Goal: Task Accomplishment & Management: Manage account settings

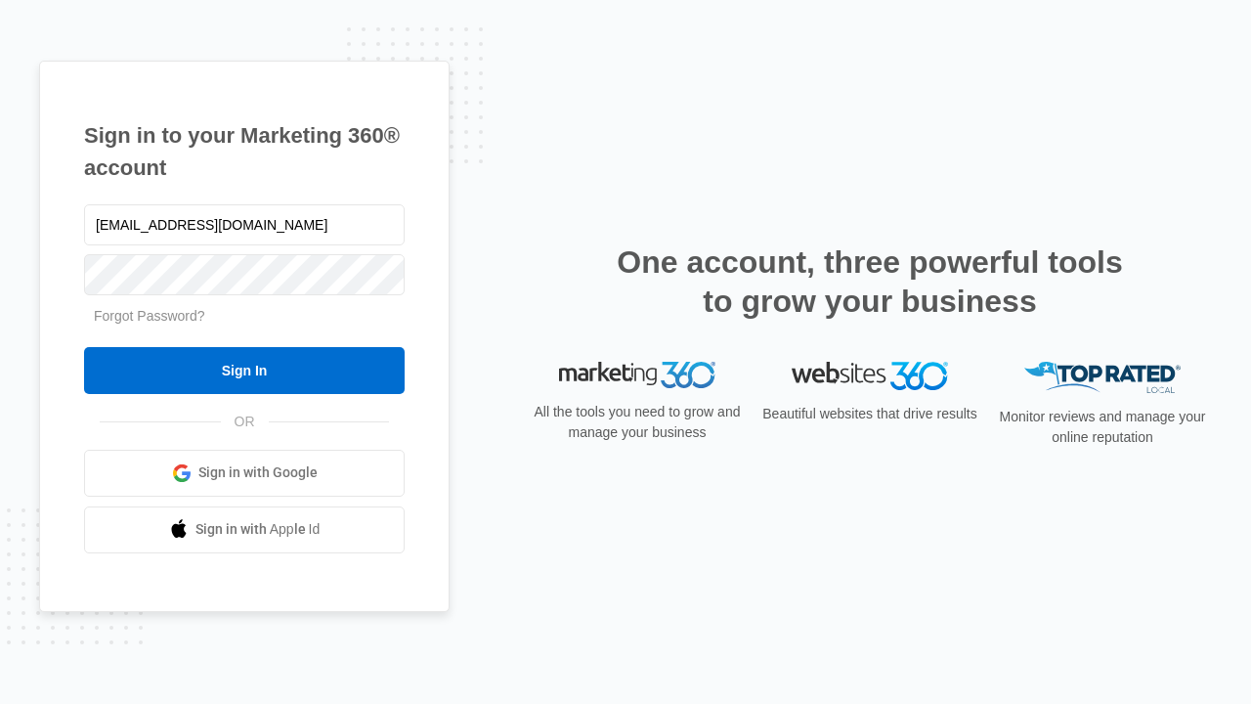
type input "[EMAIL_ADDRESS][DOMAIN_NAME]"
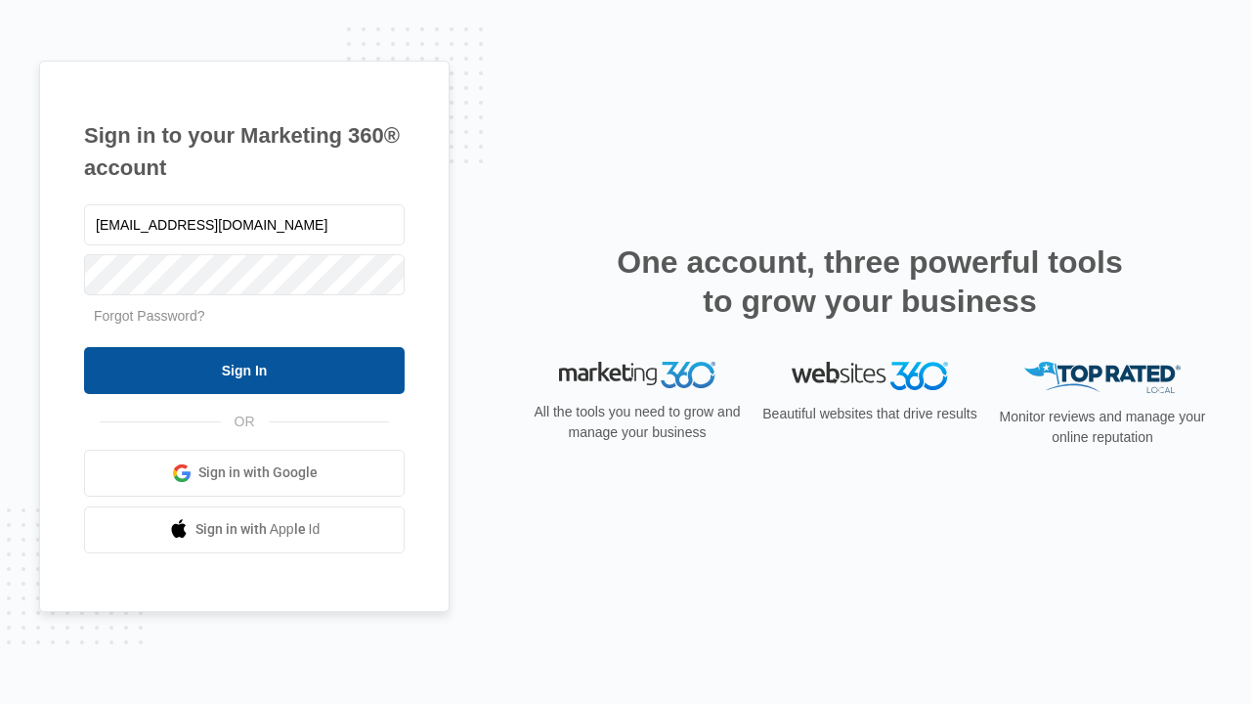
click at [244, 369] on input "Sign In" at bounding box center [244, 370] width 321 height 47
